Goal: Transaction & Acquisition: Purchase product/service

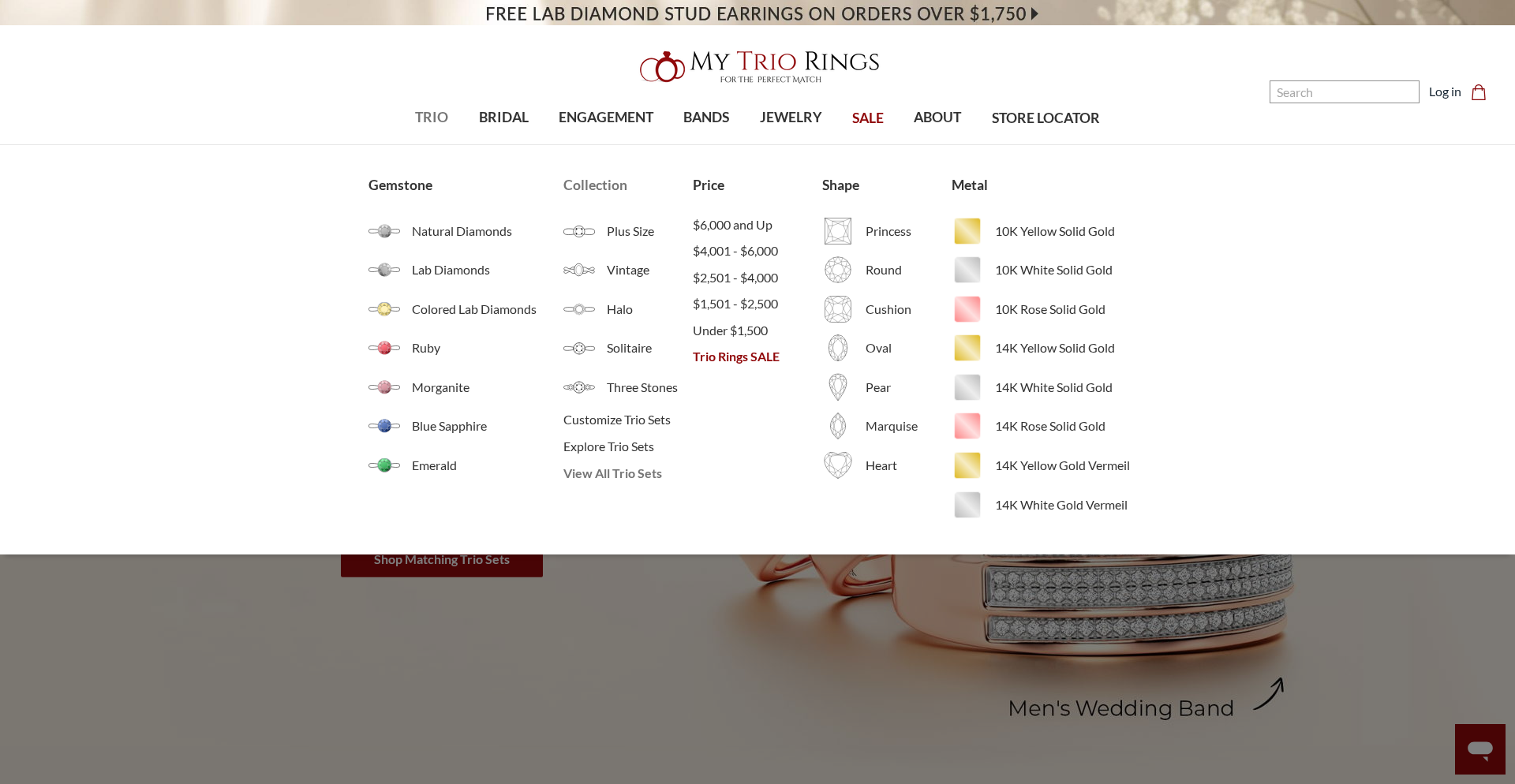
click at [642, 472] on span "View All Trio Sets" at bounding box center [627, 473] width 129 height 19
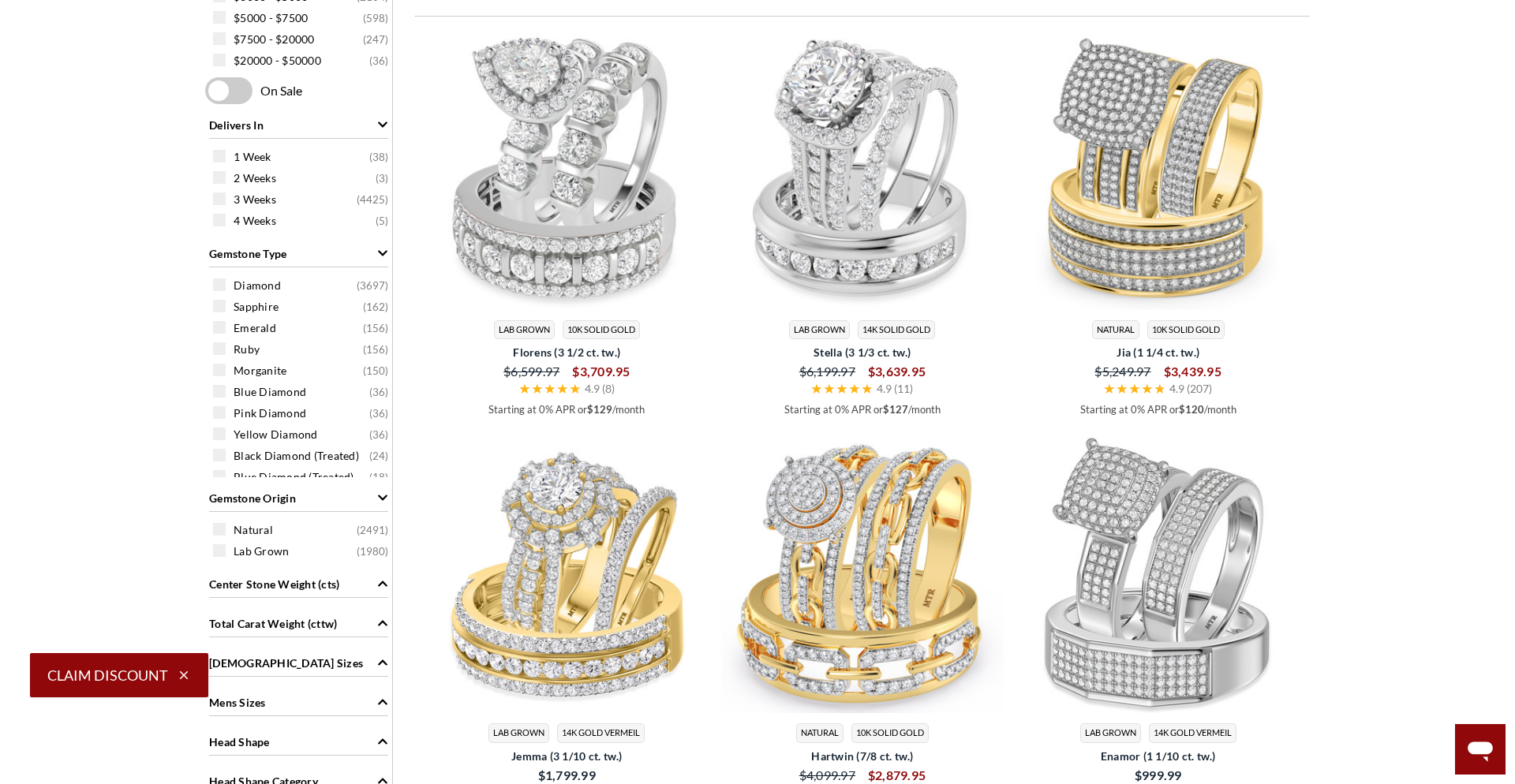
scroll to position [809, 0]
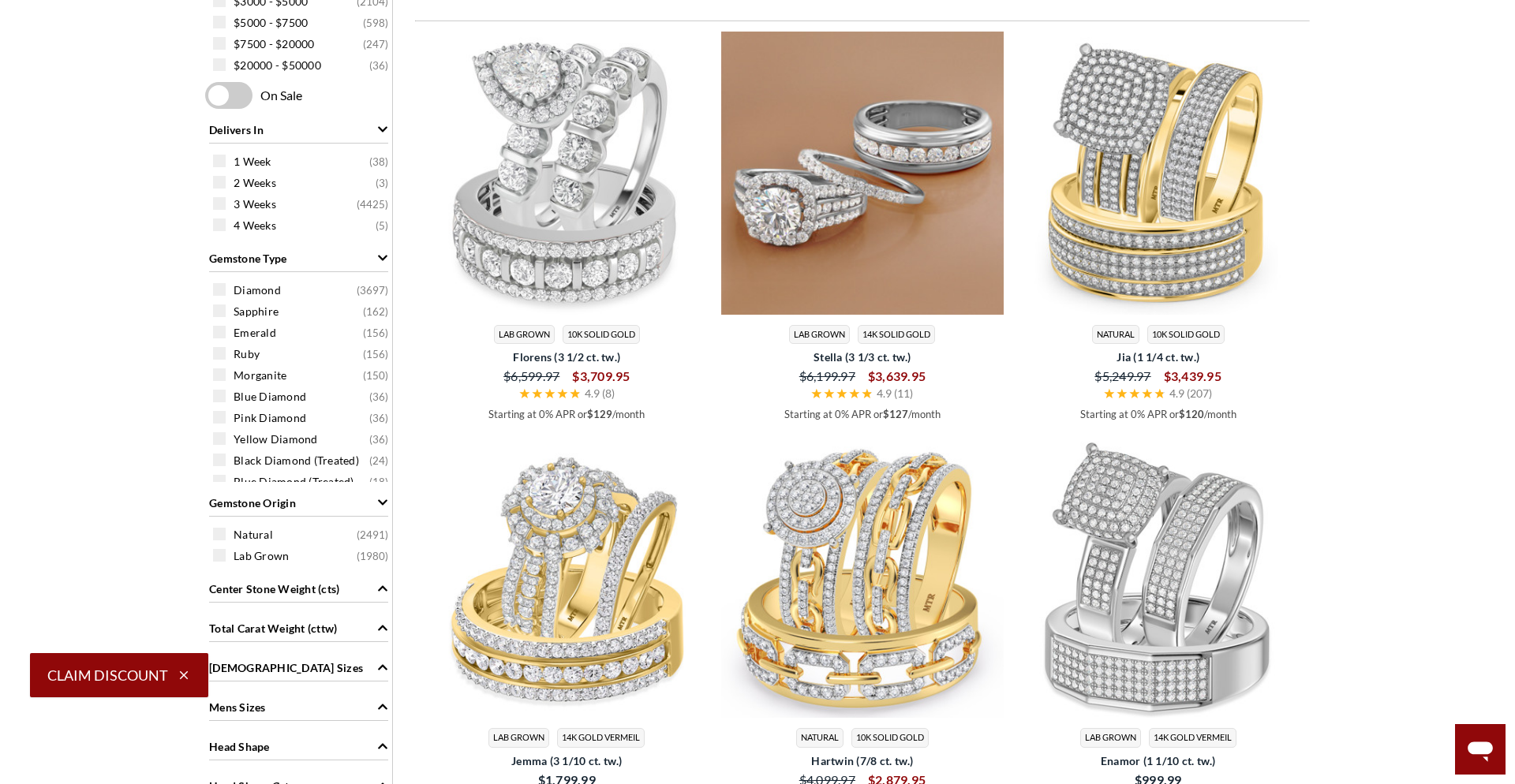
click at [880, 199] on img at bounding box center [862, 173] width 283 height 283
